Goal: Task Accomplishment & Management: Complete application form

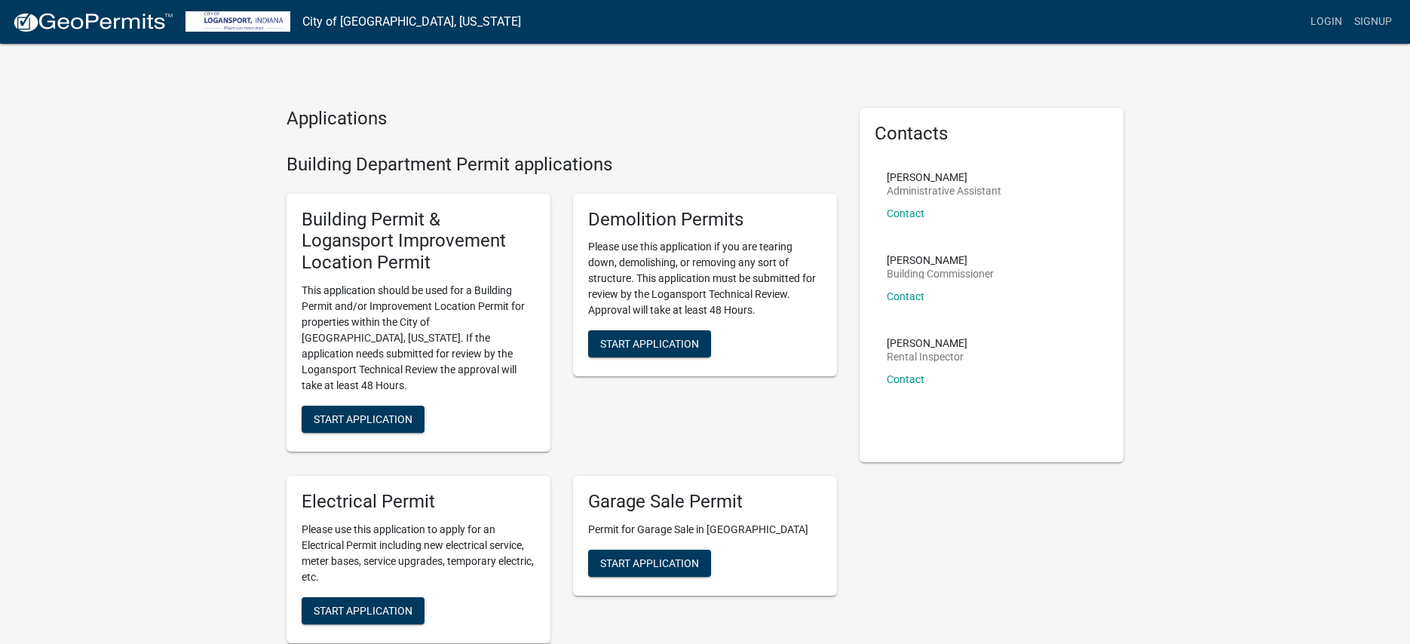
scroll to position [9, 0]
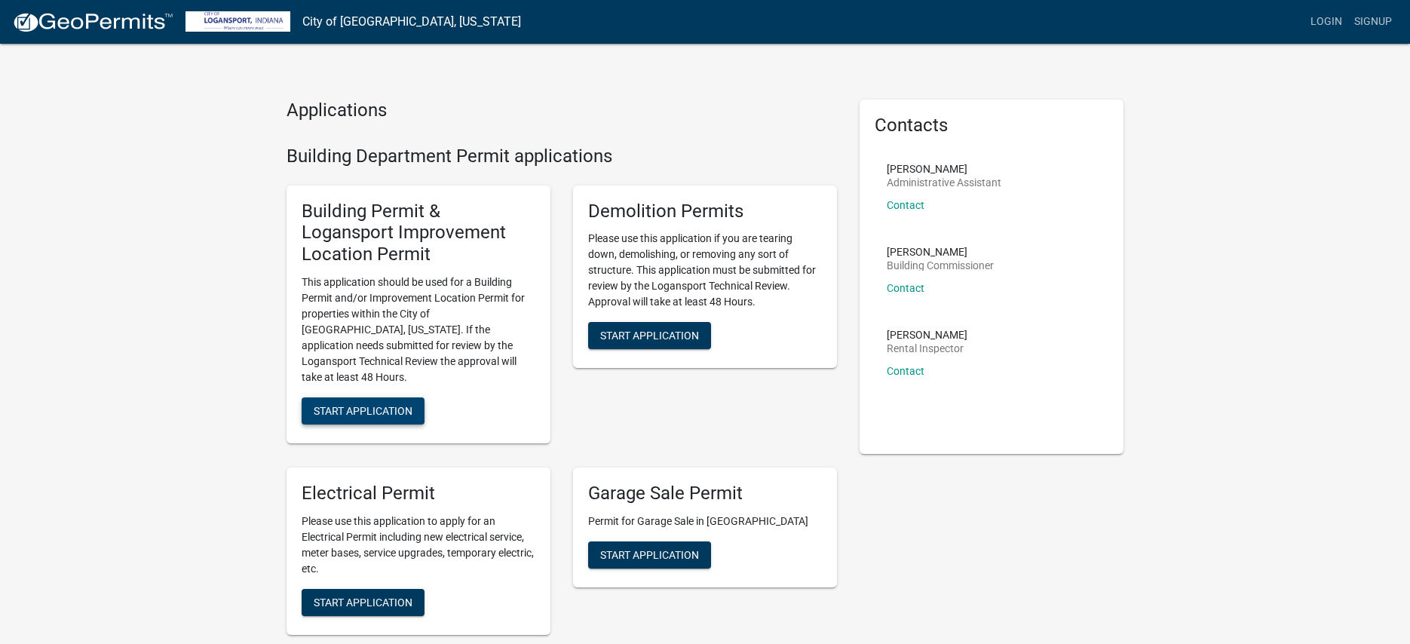
click at [377, 404] on span "Start Application" at bounding box center [363, 410] width 99 height 12
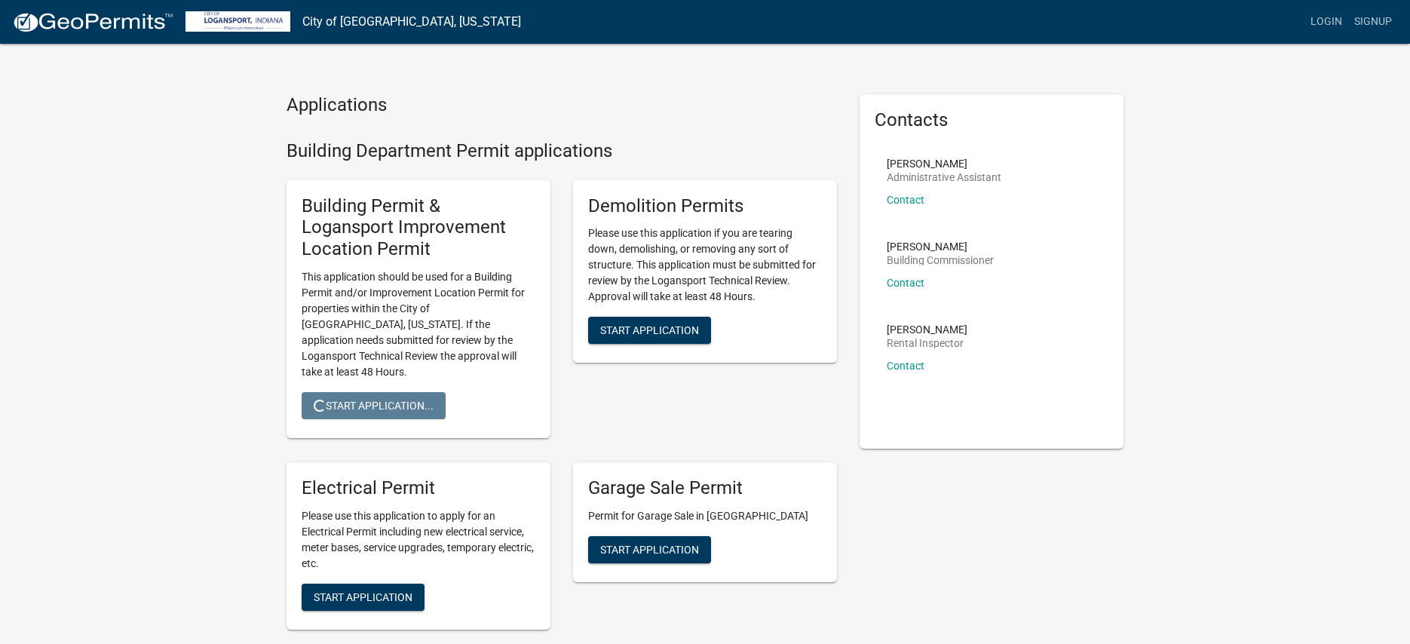
scroll to position [11, 0]
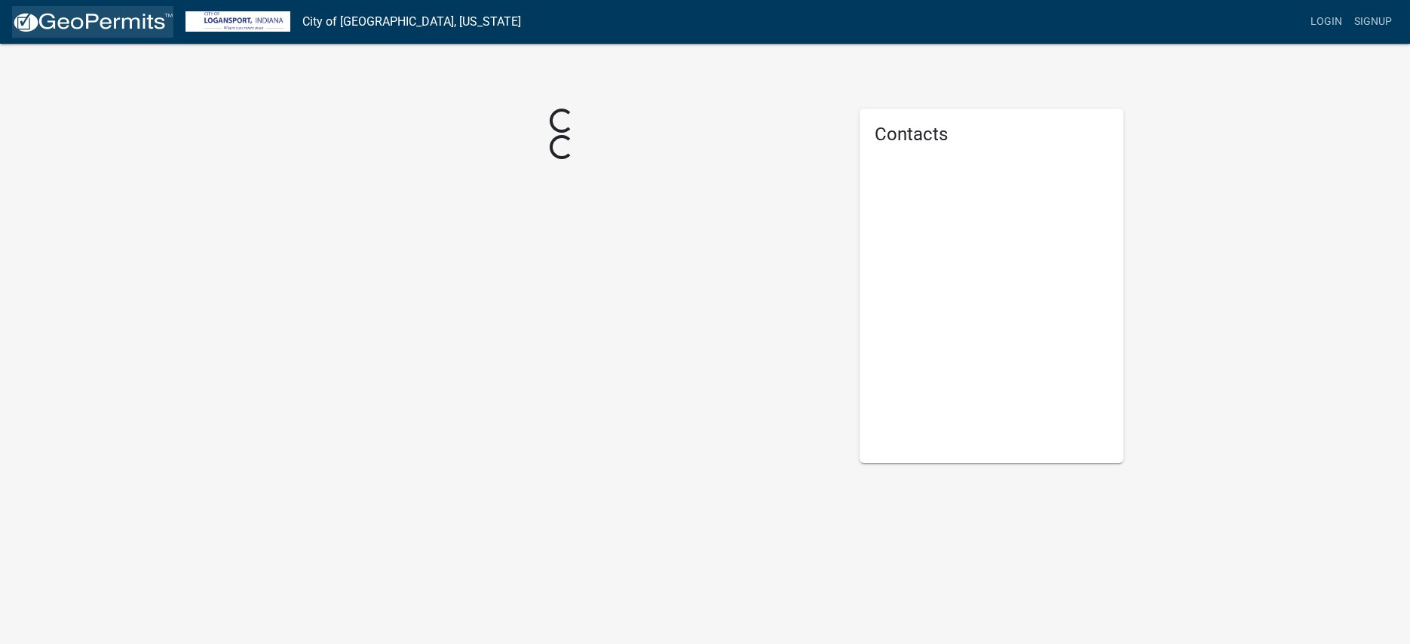
click at [82, 25] on img at bounding box center [92, 22] width 161 height 23
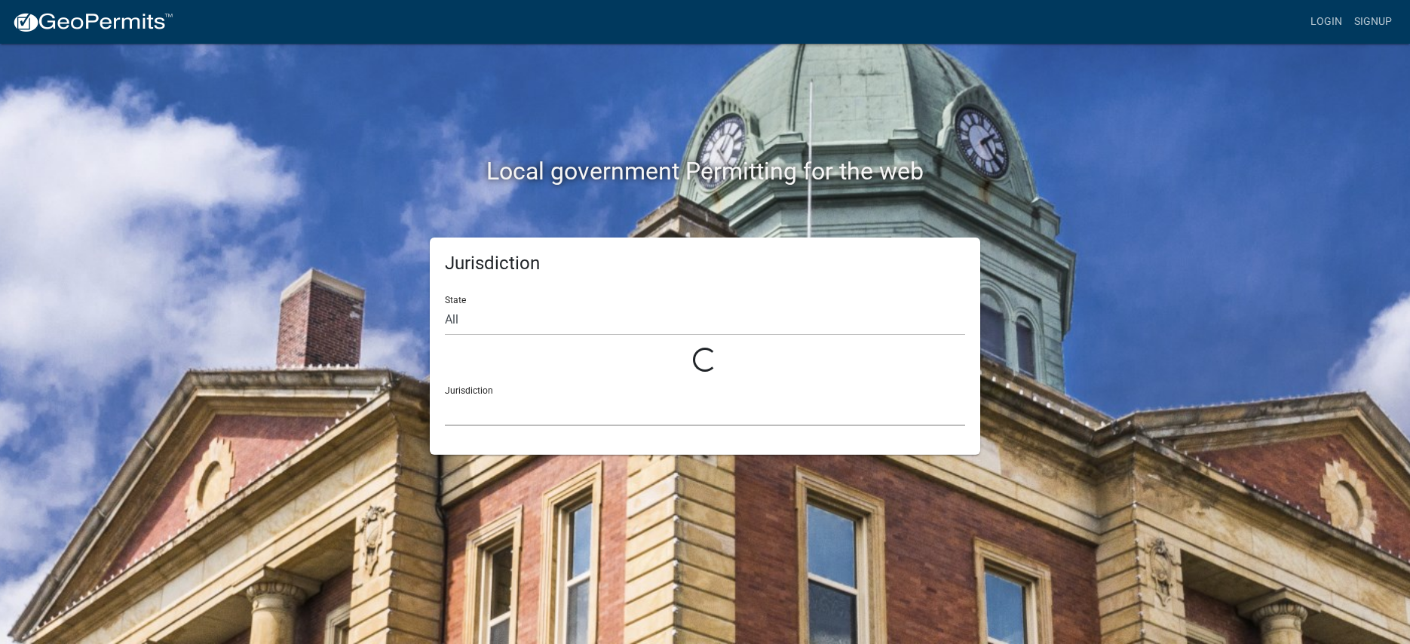
click at [585, 418] on select at bounding box center [705, 410] width 520 height 31
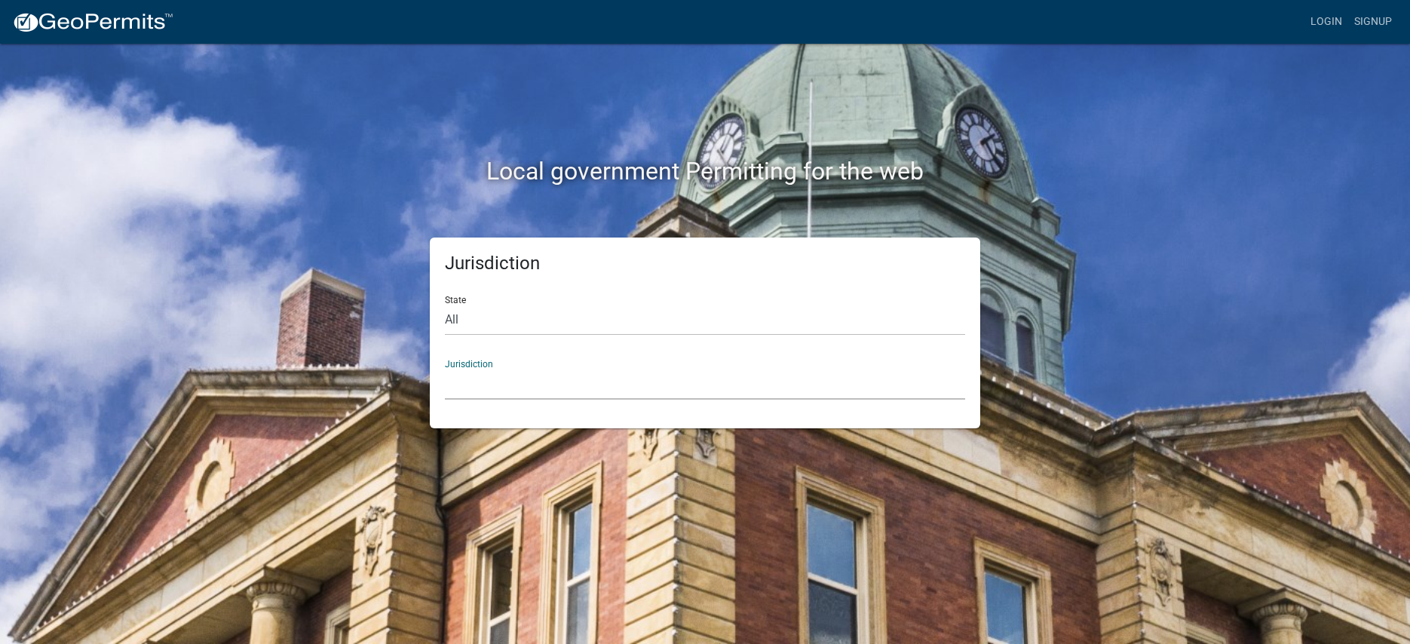
click at [497, 384] on select "[GEOGRAPHIC_DATA], [US_STATE] [GEOGRAPHIC_DATA], [US_STATE][PERSON_NAME][GEOGRA…" at bounding box center [705, 384] width 520 height 31
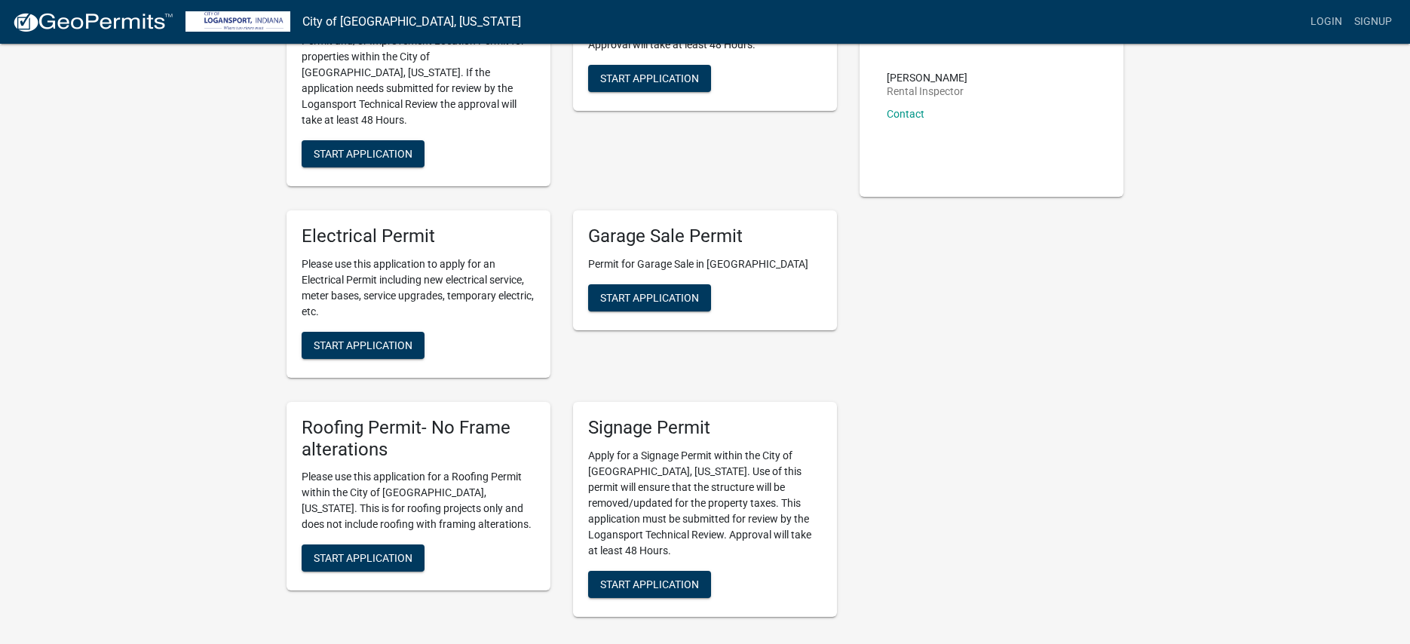
scroll to position [273, 0]
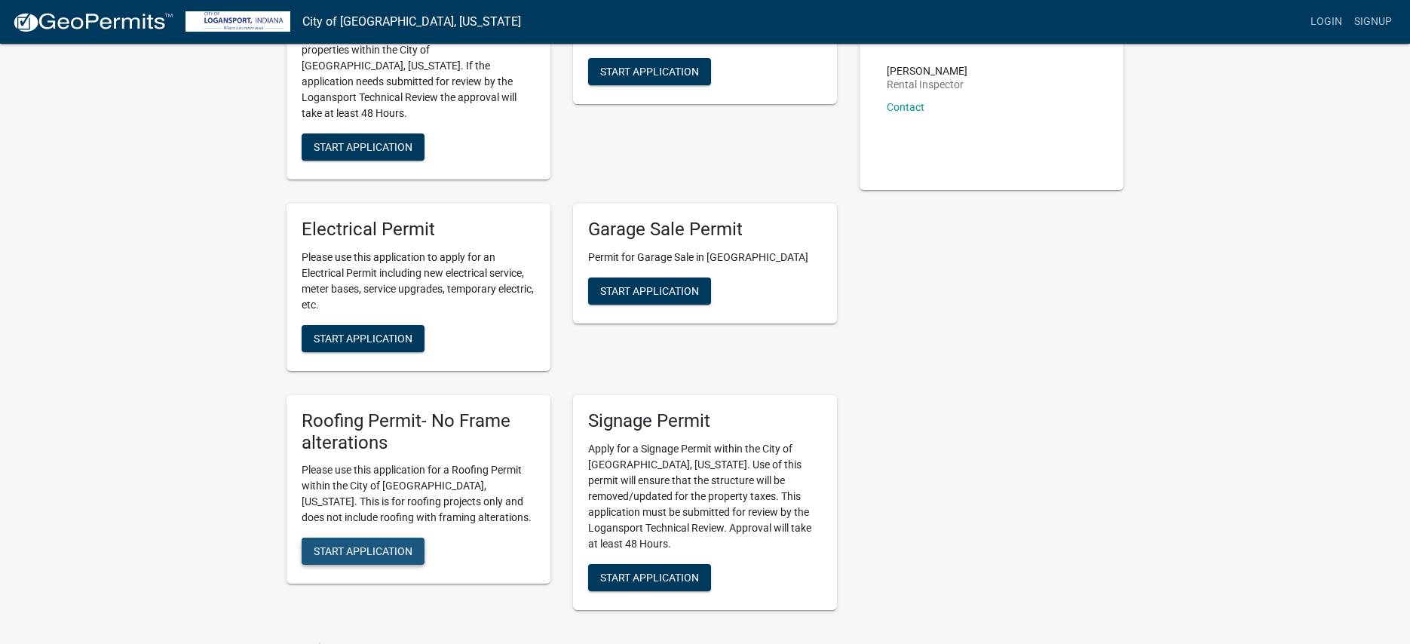
click at [364, 545] on span "Start Application" at bounding box center [363, 551] width 99 height 12
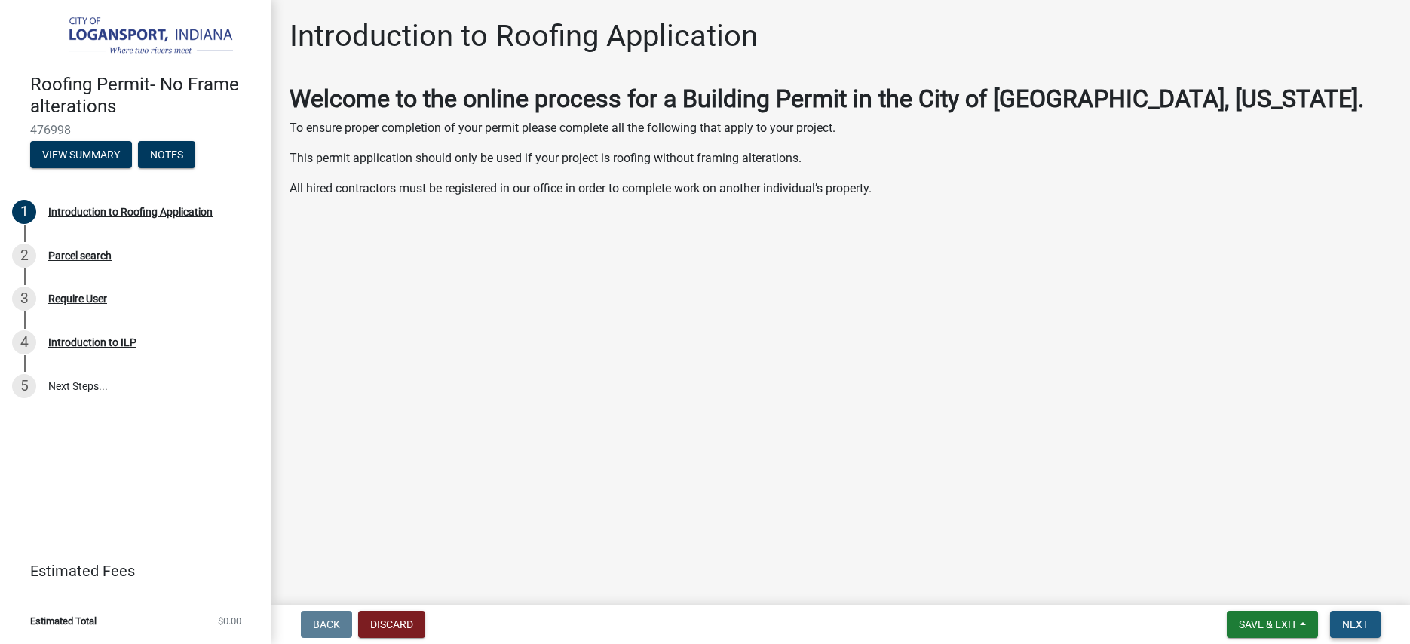
click at [1342, 617] on button "Next" at bounding box center [1355, 624] width 51 height 27
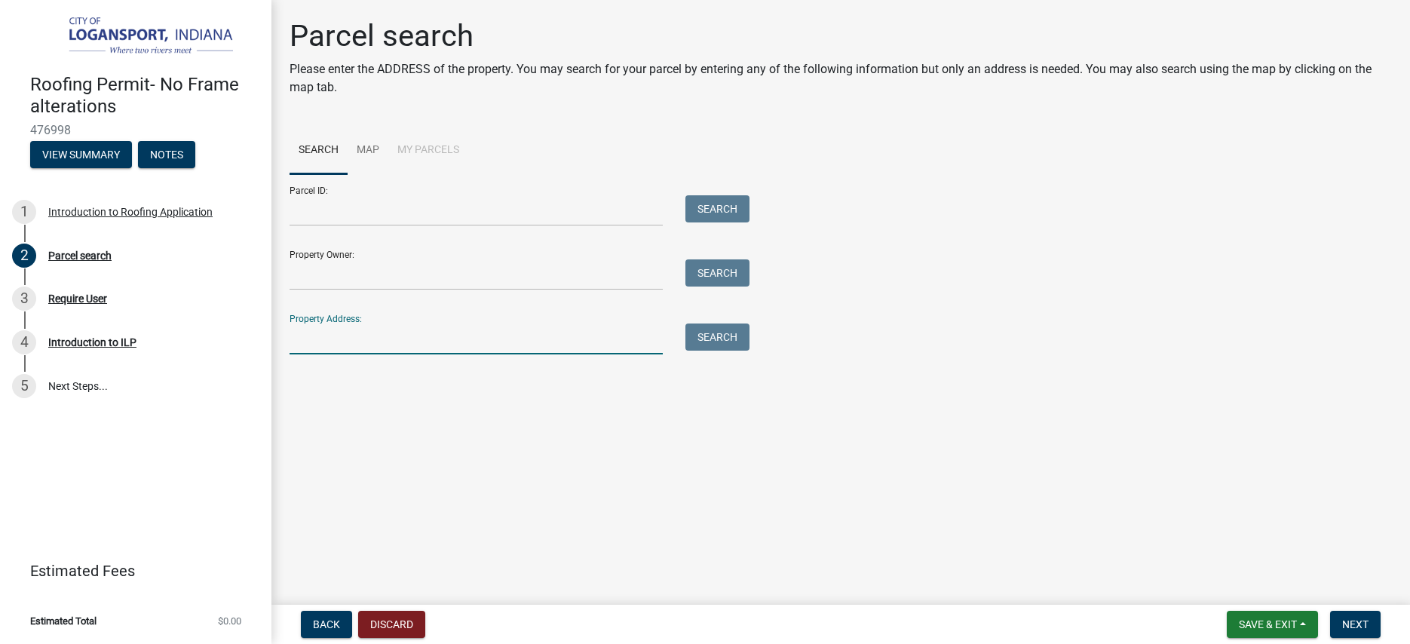
click at [363, 339] on input "Property Address:" at bounding box center [475, 338] width 373 height 31
paste input "[STREET_ADDRESS][PERSON_NAME]"
click at [733, 336] on button "Search" at bounding box center [717, 336] width 64 height 27
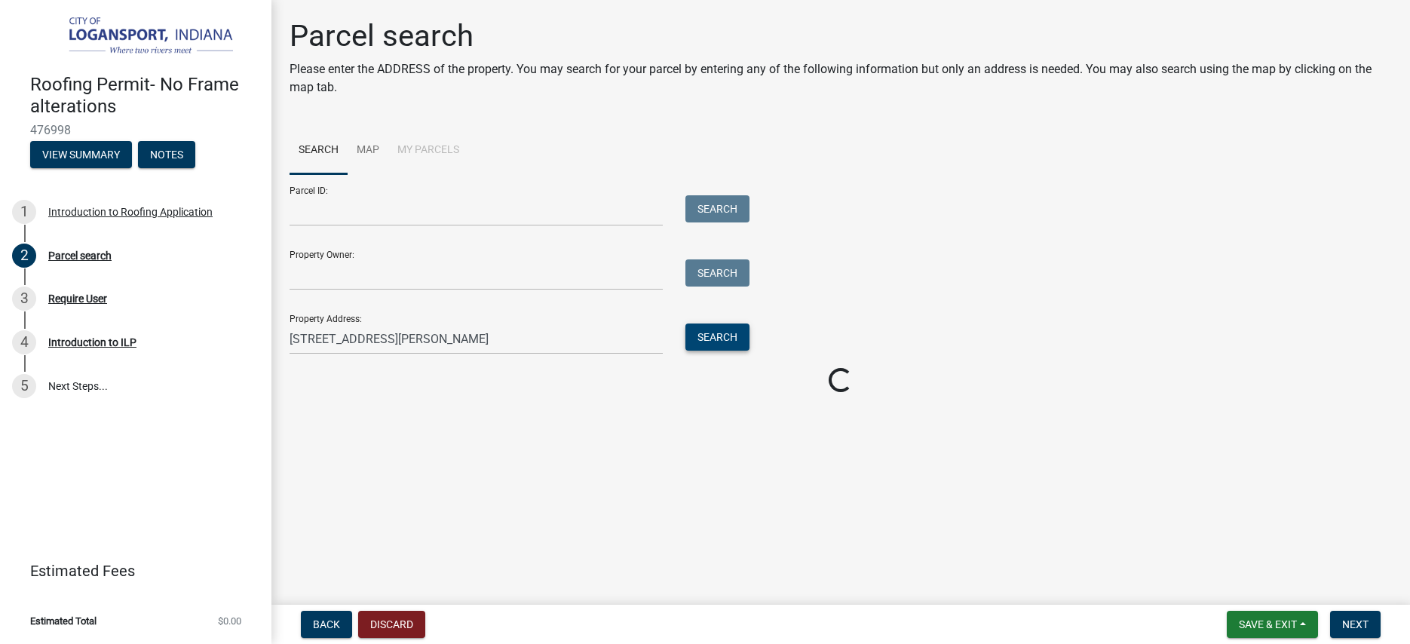
click at [733, 336] on button "Search" at bounding box center [717, 336] width 64 height 27
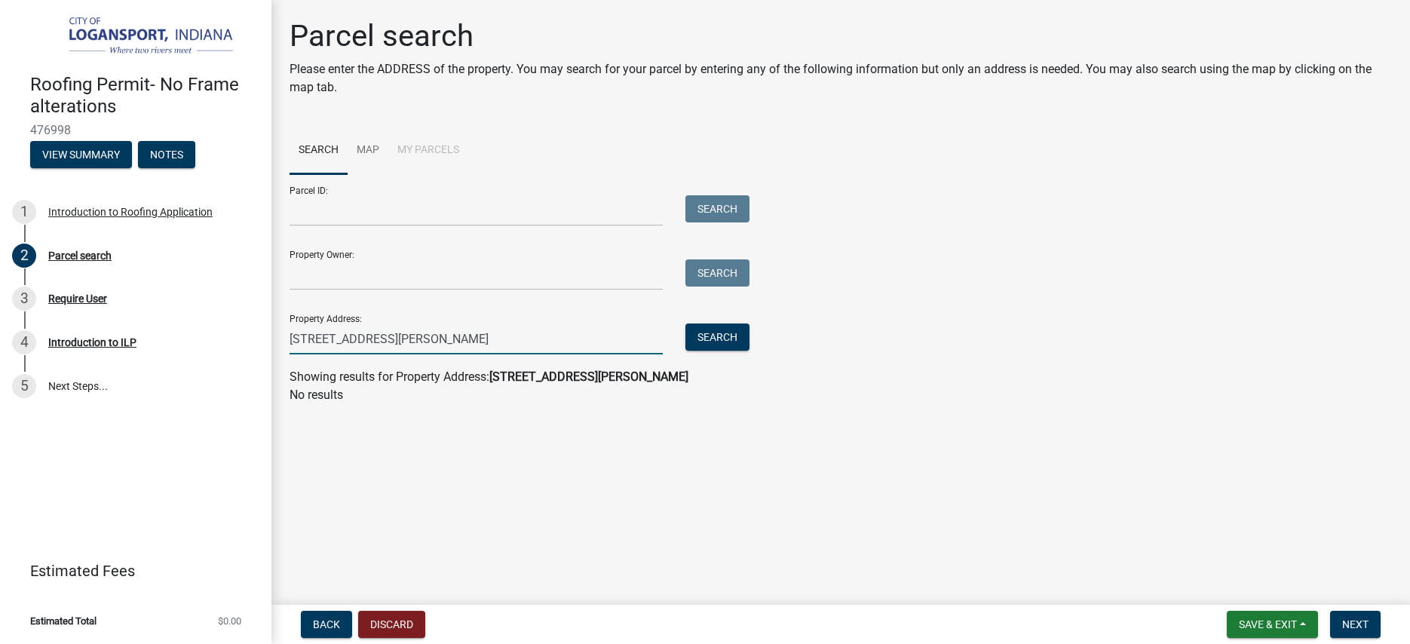
click at [509, 337] on input "[STREET_ADDRESS][PERSON_NAME]" at bounding box center [475, 338] width 373 height 31
drag, startPoint x: 509, startPoint y: 337, endPoint x: 436, endPoint y: 336, distance: 73.1
click at [436, 336] on input "[STREET_ADDRESS][PERSON_NAME]" at bounding box center [475, 338] width 373 height 31
drag, startPoint x: 374, startPoint y: 338, endPoint x: 497, endPoint y: 334, distance: 123.0
click at [497, 334] on input "[STREET_ADDRESS][PERSON_NAME]" at bounding box center [475, 338] width 373 height 31
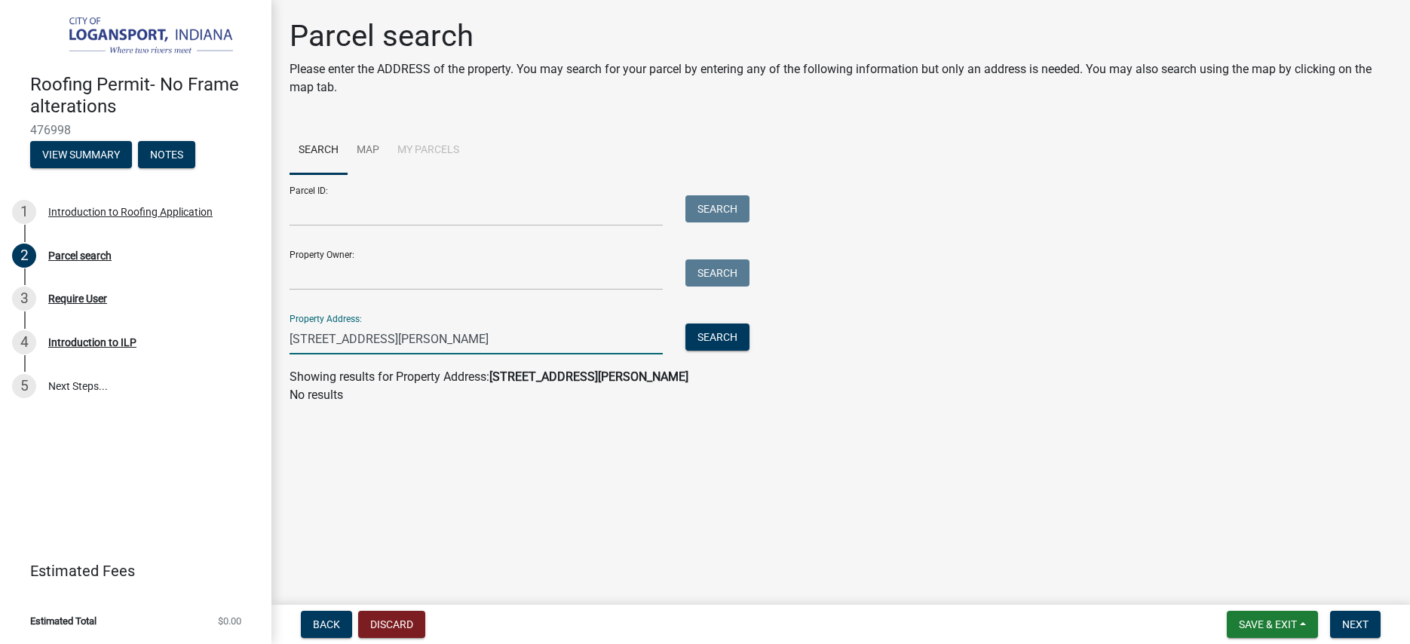
type input "[STREET_ADDRESS][PERSON_NAME]"
click at [751, 330] on div "Search" at bounding box center [713, 338] width 79 height 31
click at [717, 338] on button "Search" at bounding box center [717, 336] width 64 height 27
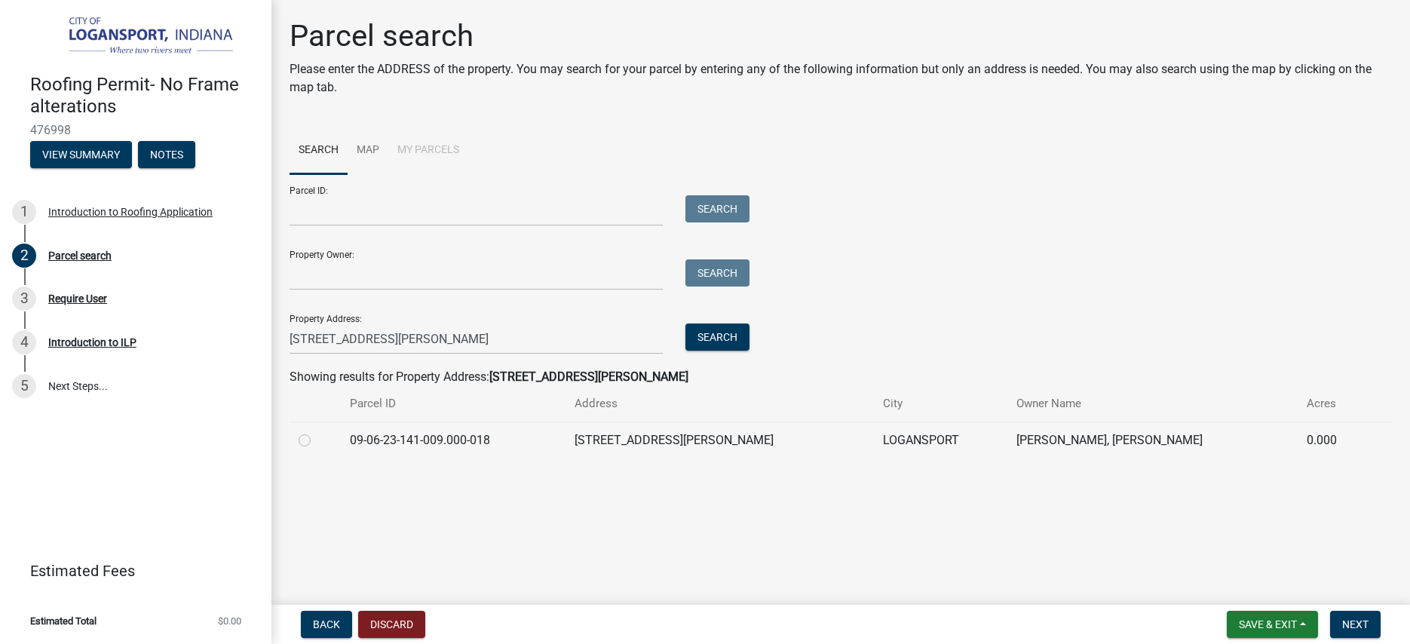
click at [704, 456] on td "[STREET_ADDRESS][PERSON_NAME]" at bounding box center [719, 439] width 308 height 37
click at [674, 433] on td "[STREET_ADDRESS][PERSON_NAME]" at bounding box center [719, 439] width 308 height 37
click at [317, 431] on label at bounding box center [317, 431] width 0 height 0
click at [317, 441] on input "radio" at bounding box center [322, 436] width 10 height 10
radio input "true"
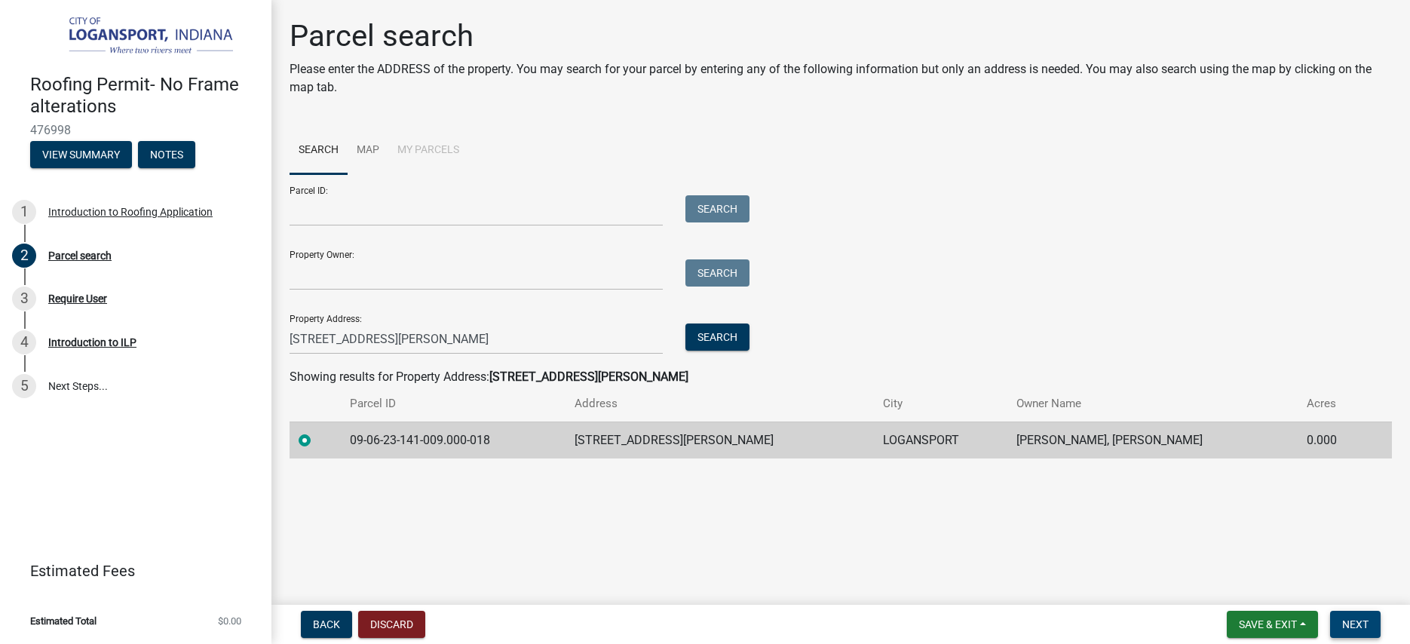
click at [1376, 630] on button "Next" at bounding box center [1355, 624] width 51 height 27
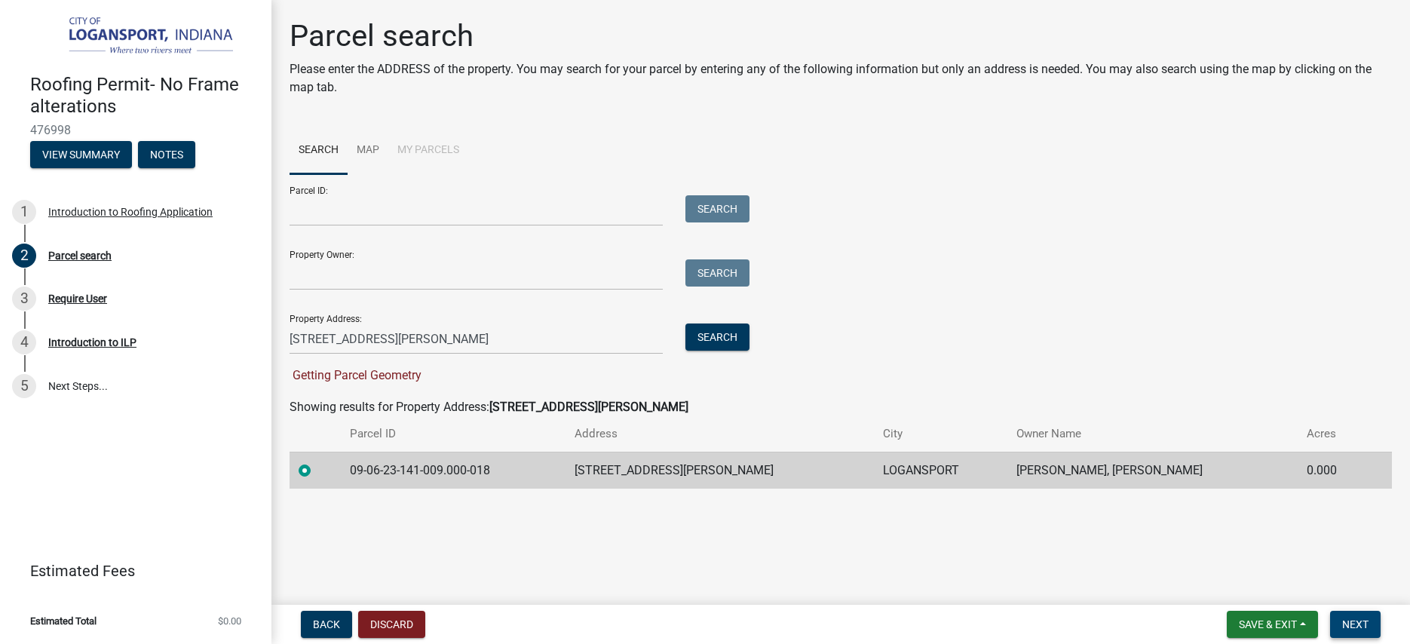
click at [1355, 628] on span "Next" at bounding box center [1355, 624] width 26 height 12
click at [1309, 530] on main "Parcel search Please enter the ADDRESS of the property. You may search for your…" at bounding box center [840, 299] width 1138 height 599
click at [1355, 625] on span "Next" at bounding box center [1355, 624] width 26 height 12
click at [1353, 615] on button "Next" at bounding box center [1355, 624] width 51 height 27
click at [1350, 629] on button "Next" at bounding box center [1355, 624] width 51 height 27
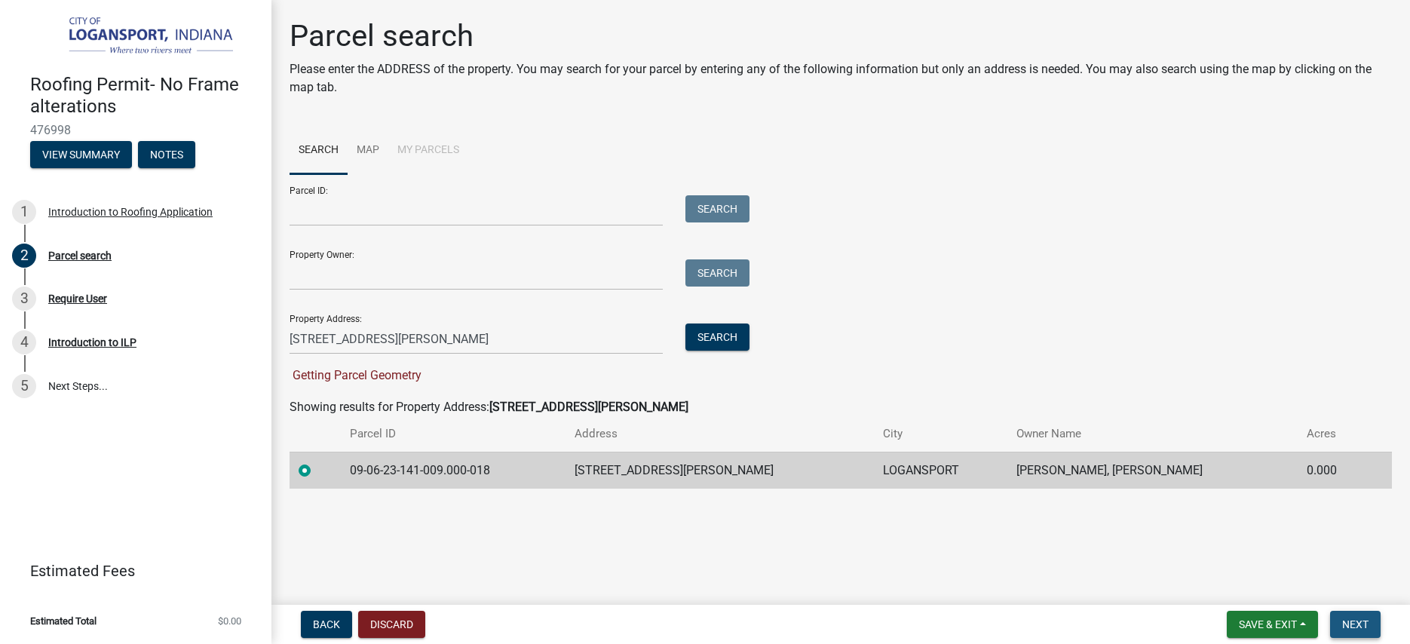
click at [1346, 624] on span "Next" at bounding box center [1355, 624] width 26 height 12
click at [843, 345] on div "Parcel ID: Search Property Owner: Search Property Address: [STREET_ADDRESS][PER…" at bounding box center [840, 279] width 1102 height 210
click at [708, 328] on button "Search" at bounding box center [717, 336] width 64 height 27
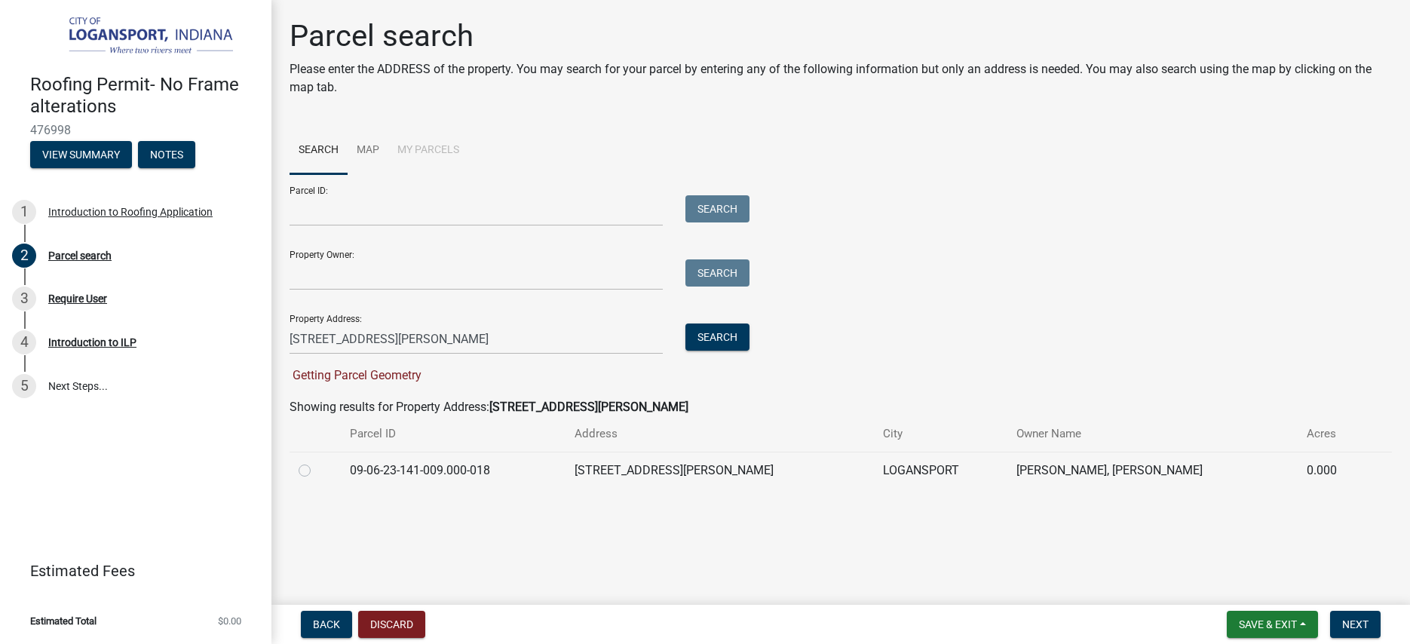
click at [1164, 457] on td "[PERSON_NAME], [PERSON_NAME]" at bounding box center [1152, 470] width 290 height 37
click at [295, 472] on td at bounding box center [314, 470] width 51 height 37
click at [317, 461] on label at bounding box center [317, 461] width 0 height 0
click at [317, 471] on input "radio" at bounding box center [322, 466] width 10 height 10
radio input "true"
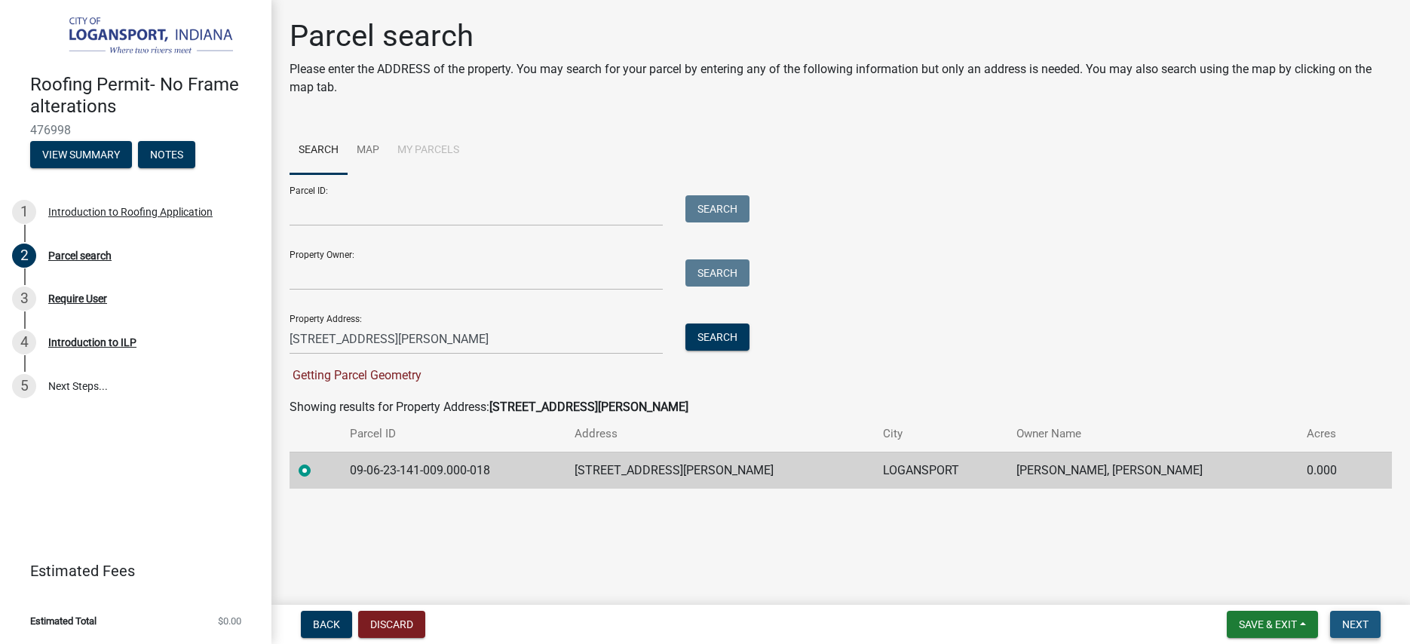
click at [1357, 632] on button "Next" at bounding box center [1355, 624] width 51 height 27
click at [1294, 615] on button "Save & Exit" at bounding box center [1271, 624] width 91 height 27
click at [1255, 553] on button "Save" at bounding box center [1257, 549] width 121 height 36
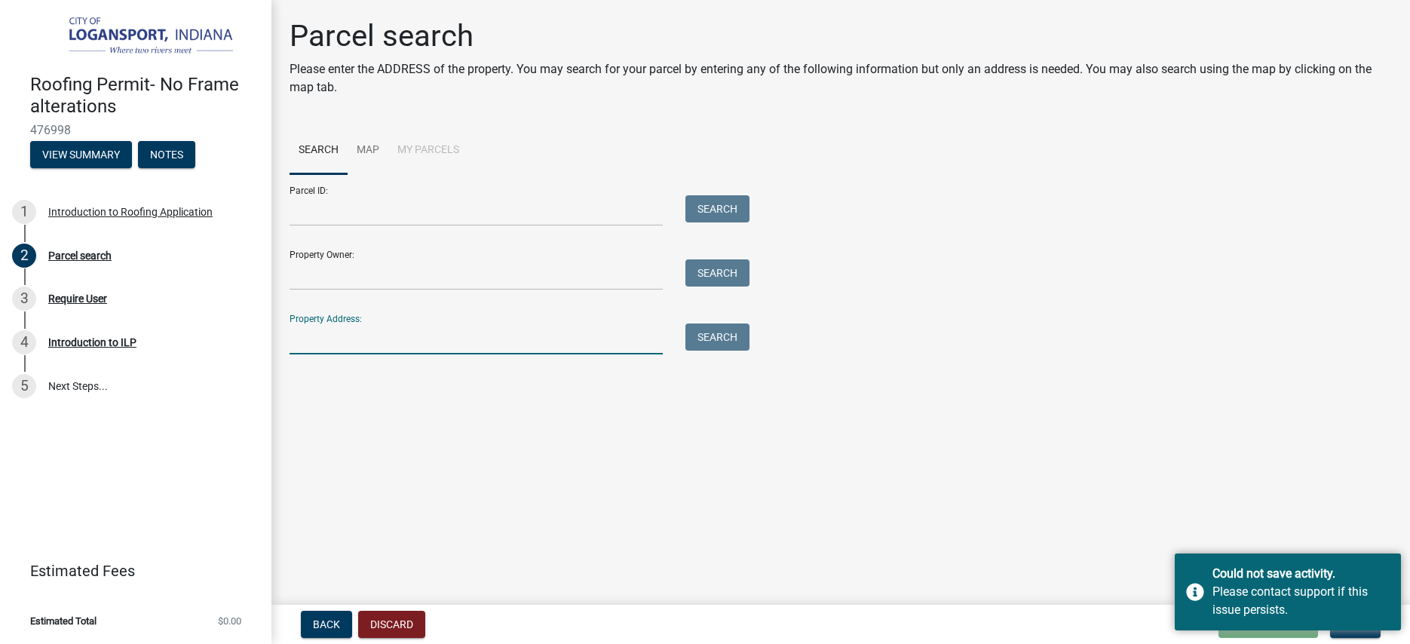
drag, startPoint x: 477, startPoint y: 325, endPoint x: 470, endPoint y: 344, distance: 20.3
click at [477, 325] on input "Property Address:" at bounding box center [475, 338] width 373 height 31
drag, startPoint x: 366, startPoint y: 338, endPoint x: 537, endPoint y: 349, distance: 171.5
click at [537, 349] on input "[STREET_ADDRESS][PERSON_NAME]" at bounding box center [475, 338] width 373 height 31
type input "[STREET_ADDRESS][PERSON_NAME]"
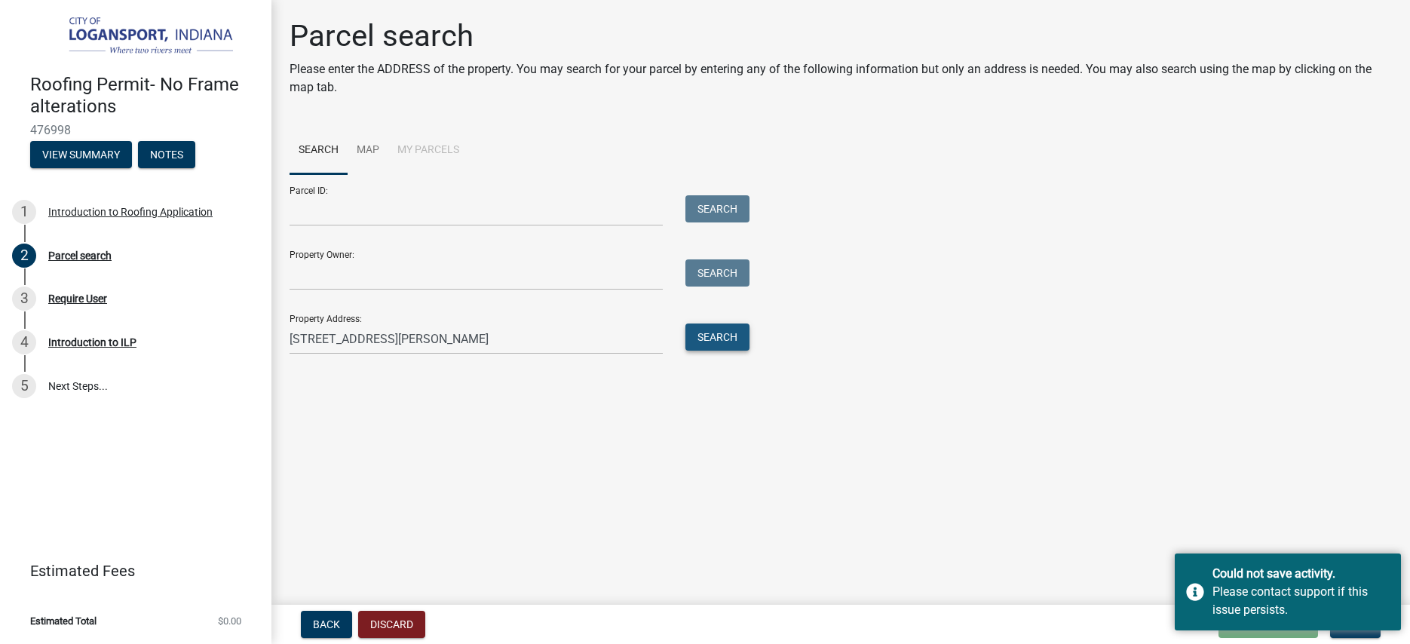
click at [706, 338] on button "Search" at bounding box center [717, 336] width 64 height 27
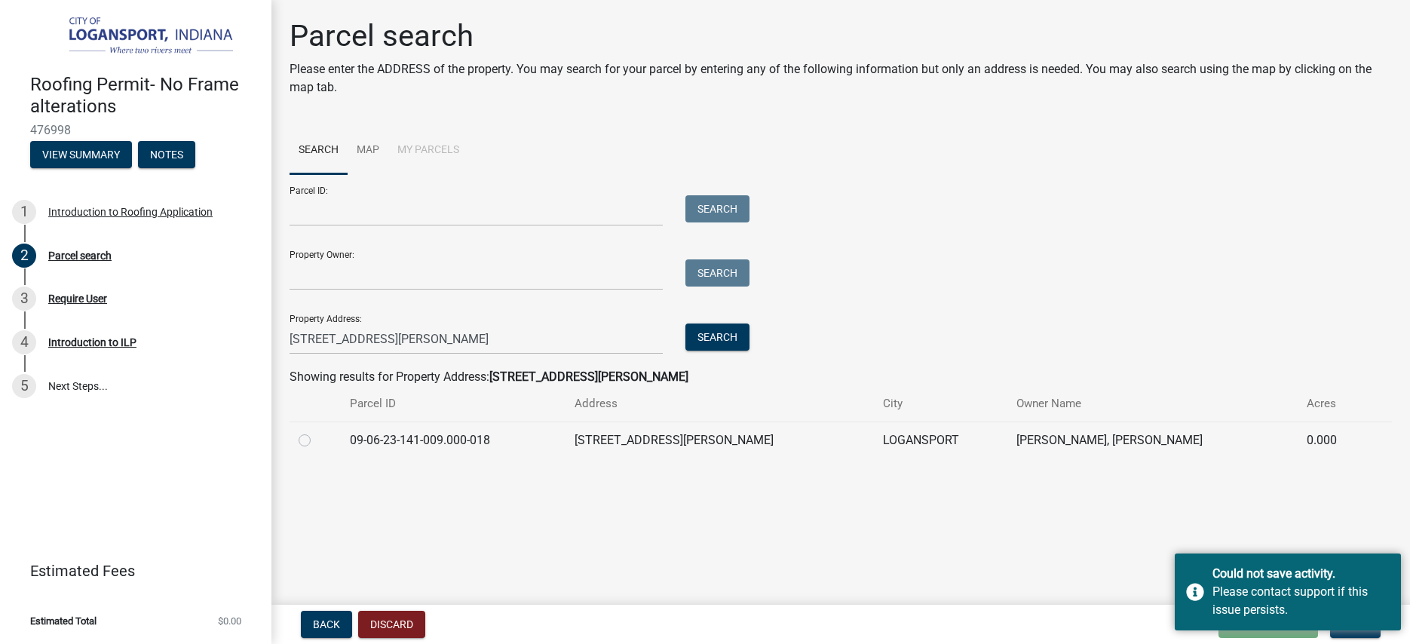
drag, startPoint x: 648, startPoint y: 455, endPoint x: 616, endPoint y: 451, distance: 32.6
click at [565, 455] on td "09-06-23-141-009.000-018" at bounding box center [453, 439] width 225 height 37
click at [528, 437] on td "09-06-23-141-009.000-018" at bounding box center [453, 439] width 225 height 37
click at [317, 431] on label at bounding box center [317, 431] width 0 height 0
click at [317, 438] on input "radio" at bounding box center [322, 436] width 10 height 10
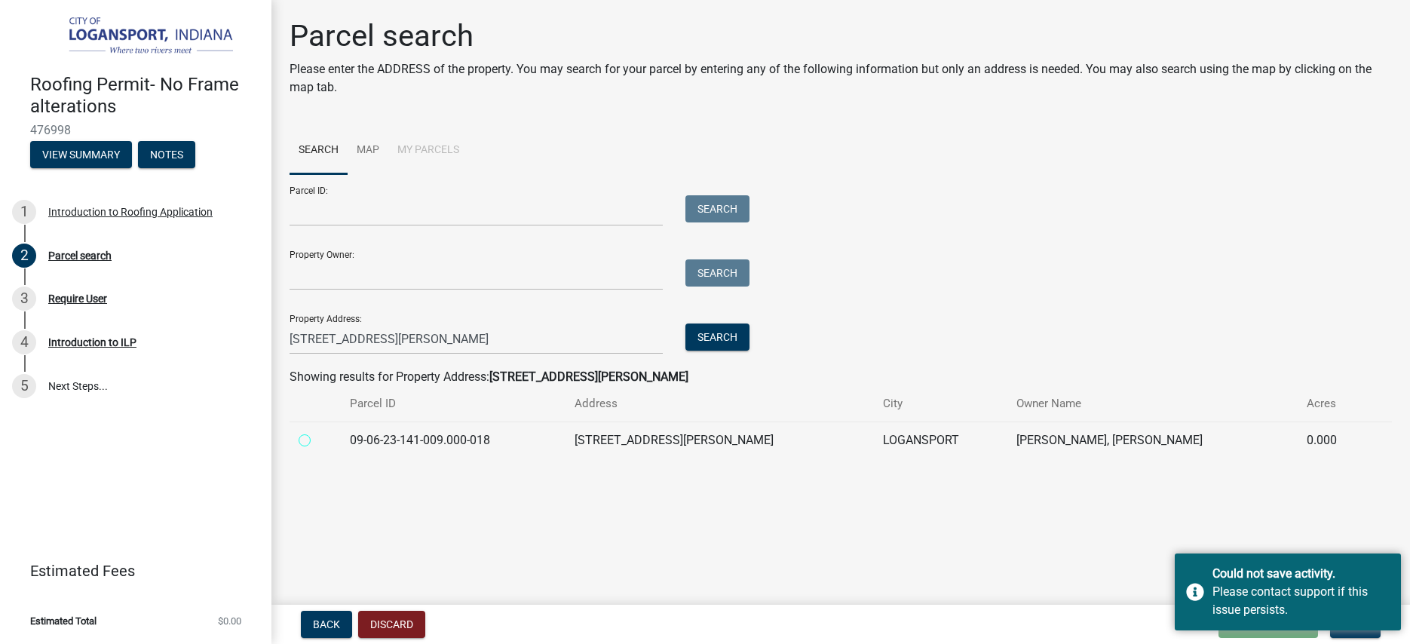
radio input "true"
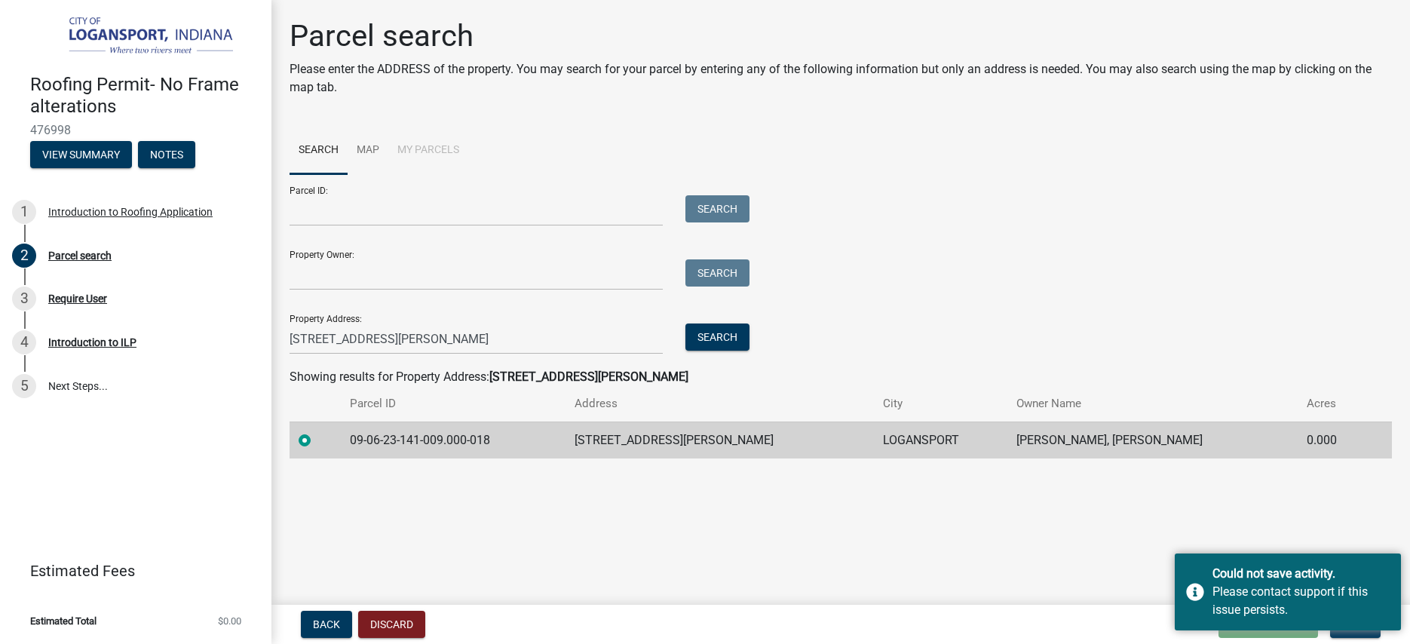
click at [1337, 515] on main "Parcel search Please enter the ADDRESS of the property. You may search for your…" at bounding box center [840, 299] width 1138 height 599
click at [1345, 636] on button "Next" at bounding box center [1355, 624] width 51 height 27
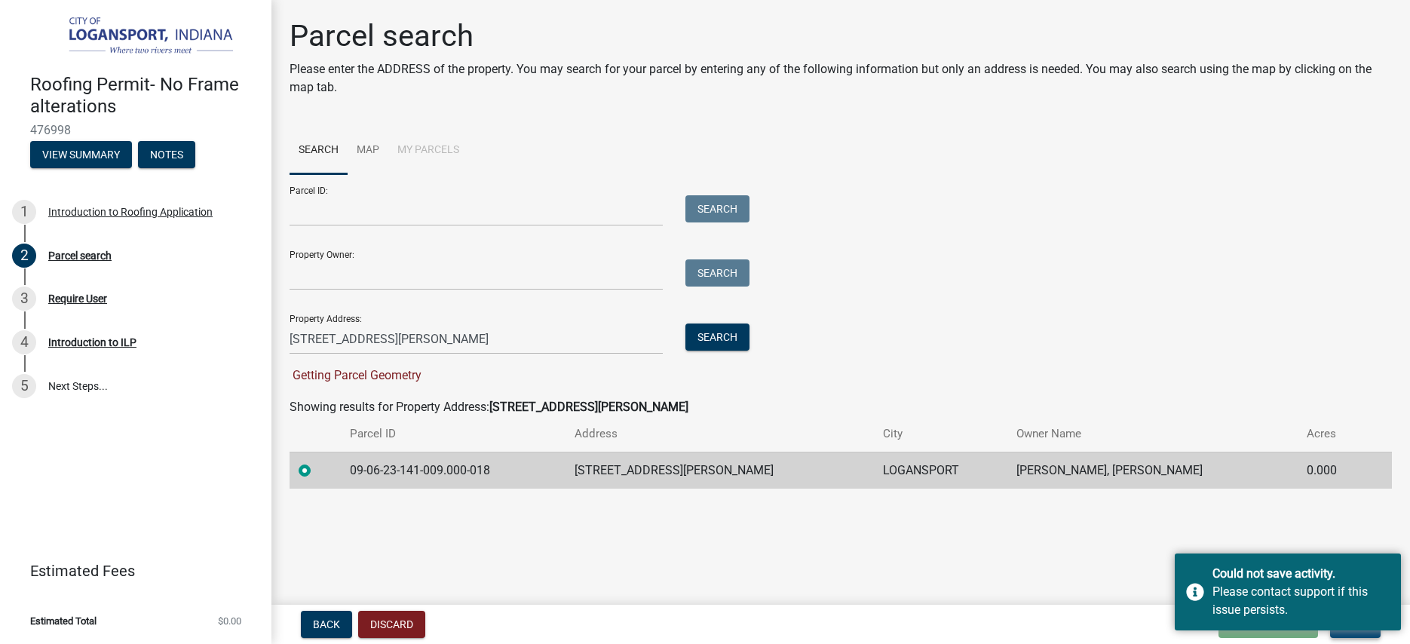
click at [1345, 636] on button "Next" at bounding box center [1355, 624] width 51 height 27
click at [1248, 570] on div "Could not save activity." at bounding box center [1300, 574] width 177 height 18
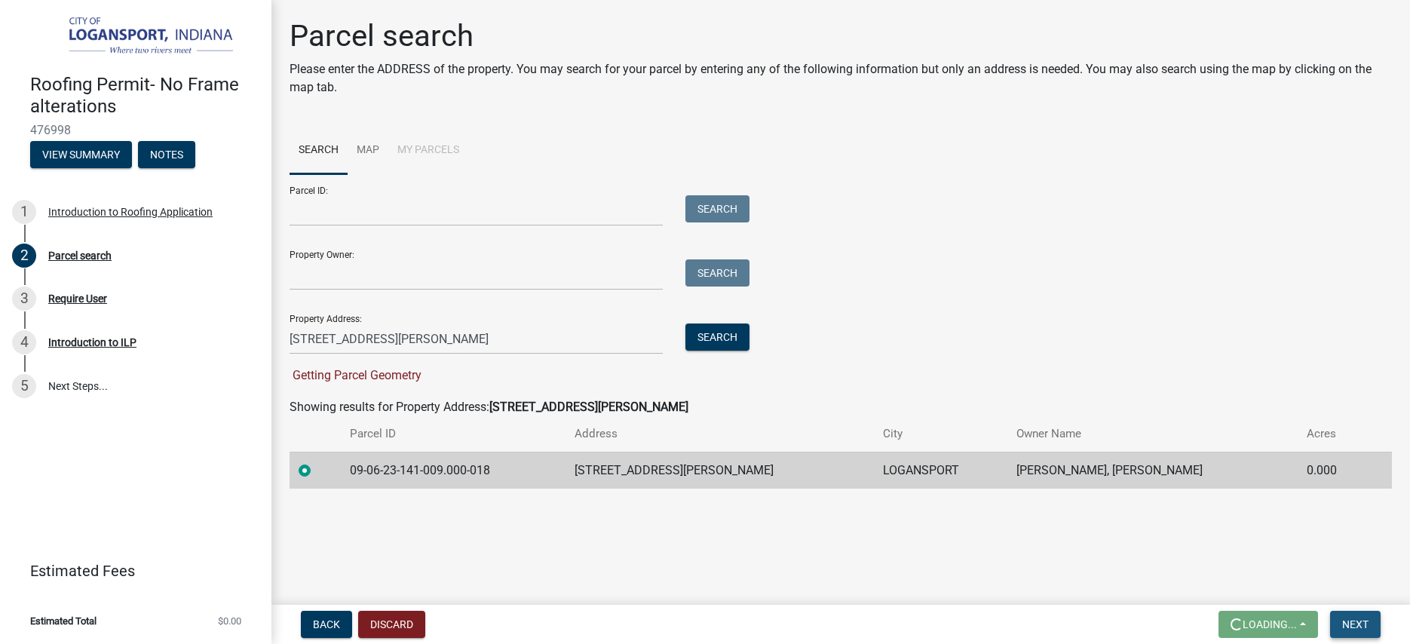
click at [1358, 621] on span "Next" at bounding box center [1355, 624] width 26 height 12
